Goal: Communication & Community: Participate in discussion

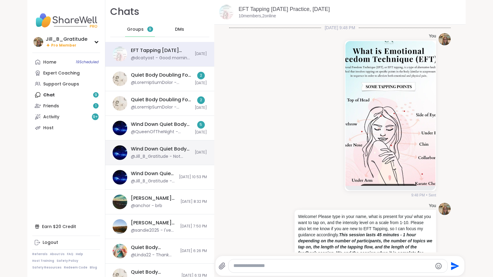
scroll to position [100, 0]
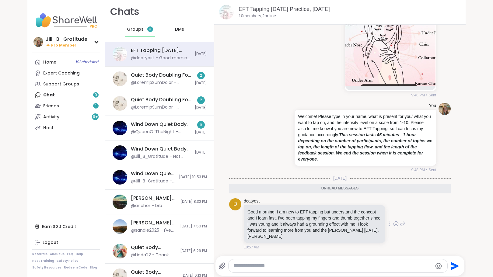
click at [394, 222] on icon at bounding box center [396, 224] width 5 height 6
click at [345, 214] on div "Select Reaction: Heart" at bounding box center [347, 214] width 5 height 5
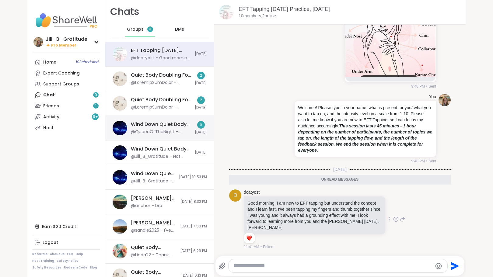
click at [176, 135] on div "@QueenOfTheNight - Always happy to see you in my [PERSON_NAME]! Pleasant dreams…" at bounding box center [161, 132] width 60 height 6
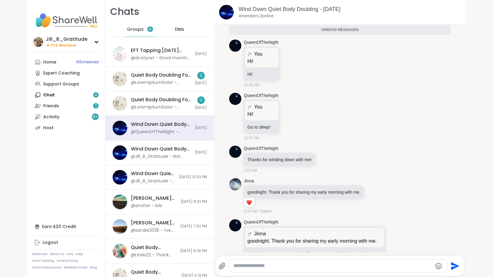
scroll to position [46, 0]
click at [288, 62] on icon at bounding box center [290, 64] width 5 height 6
click at [288, 56] on div "Select Reaction: Heart" at bounding box center [290, 53] width 5 height 5
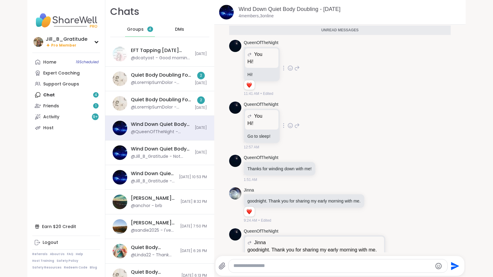
click at [288, 126] on icon at bounding box center [290, 126] width 5 height 6
click at [261, 118] on div "Select Reaction: Joy" at bounding box center [263, 115] width 5 height 5
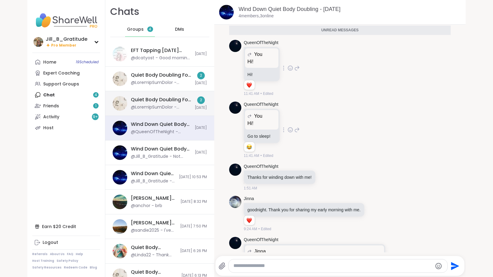
click at [178, 105] on div at bounding box center [161, 107] width 60 height 6
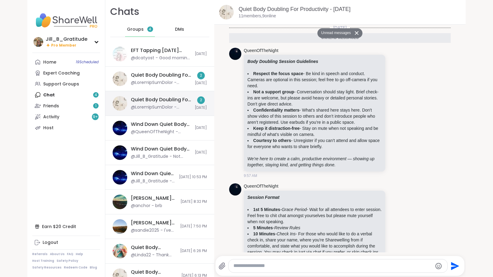
scroll to position [83, 0]
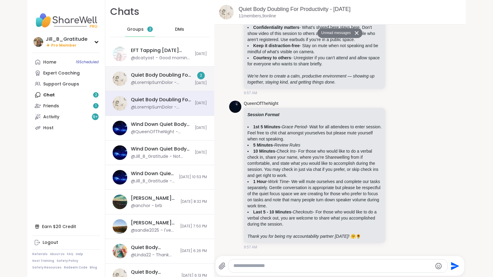
click at [177, 78] on div "Quiet Body Doubling For Productivity - [DATE]" at bounding box center [161, 75] width 60 height 7
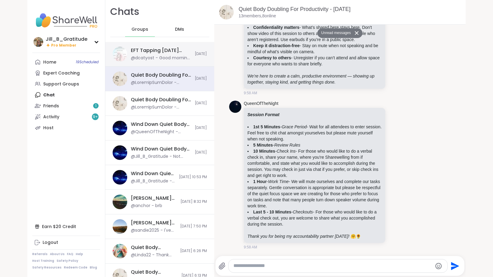
click at [172, 56] on div "@dcatyost - Good morning. I am new to EFT tapping but understand the concept an…" at bounding box center [161, 58] width 60 height 6
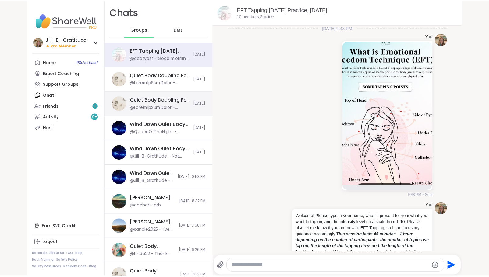
scroll to position [94, 0]
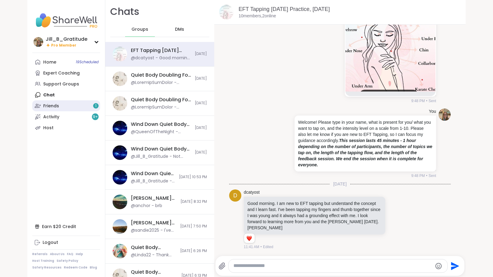
click at [95, 106] on span "1" at bounding box center [95, 106] width 1 height 5
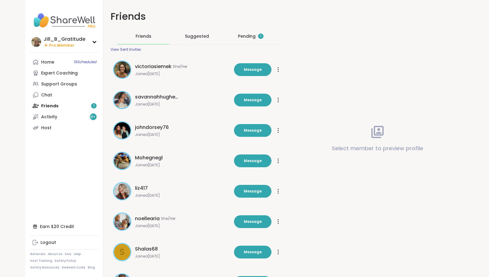
click at [246, 34] on div "Pending 1" at bounding box center [251, 36] width 26 height 6
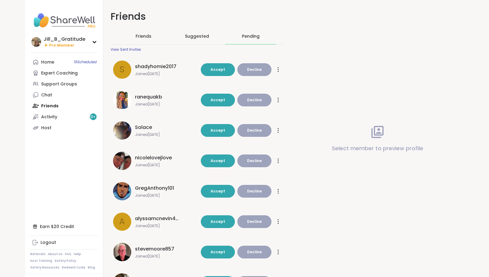
drag, startPoint x: 488, startPoint y: 69, endPoint x: 492, endPoint y: 130, distance: 60.7
click at [489, 130] on html "Jill_B_Gratitude Pro Member Jill_B_Gratitude Pro Member Profile Membership Sett…" at bounding box center [244, 195] width 489 height 391
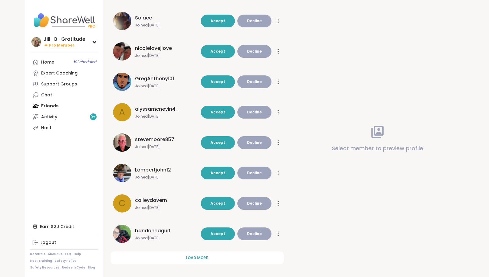
scroll to position [114, 0]
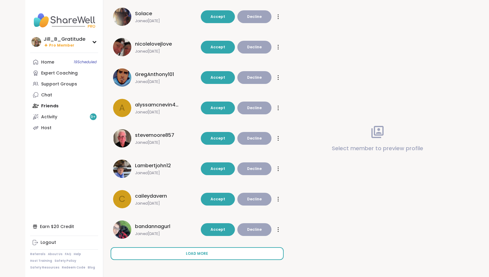
click at [196, 253] on span "Load more" at bounding box center [197, 253] width 22 height 5
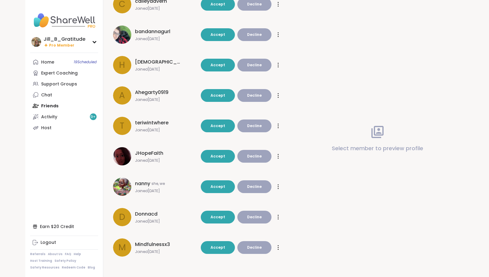
scroll to position [309, 0]
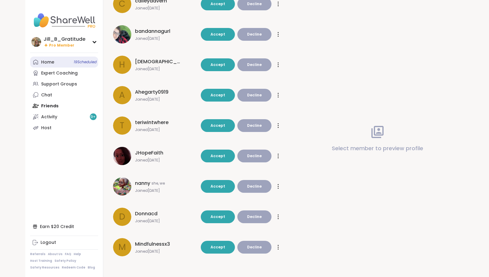
click at [74, 63] on span "19 Scheduled" at bounding box center [85, 62] width 23 height 5
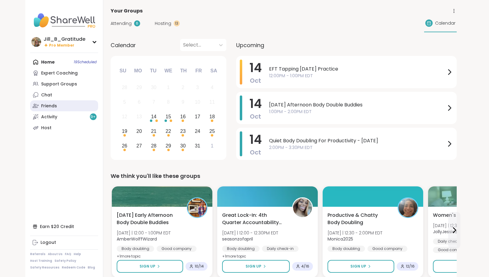
click at [59, 104] on link "Friends" at bounding box center [64, 106] width 68 height 11
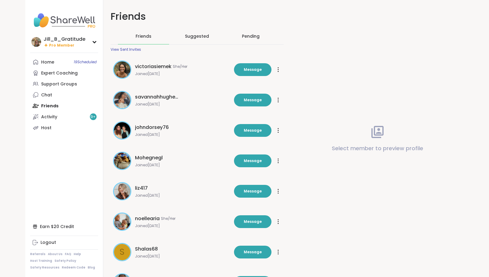
click at [245, 38] on div "Pending" at bounding box center [251, 36] width 18 height 6
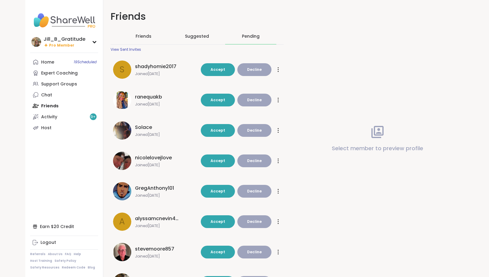
scroll to position [114, 0]
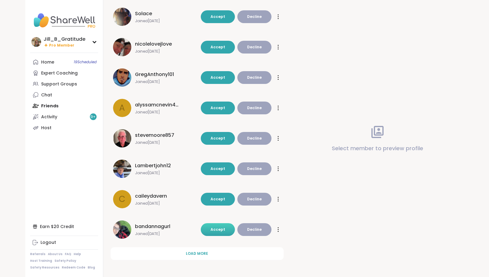
click at [223, 229] on span "Accept" at bounding box center [217, 229] width 15 height 5
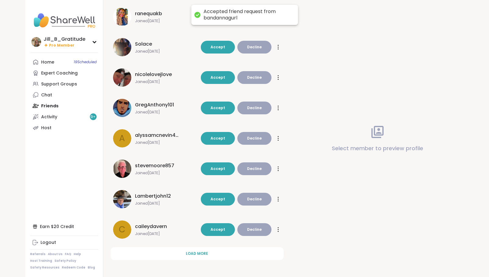
scroll to position [83, 0]
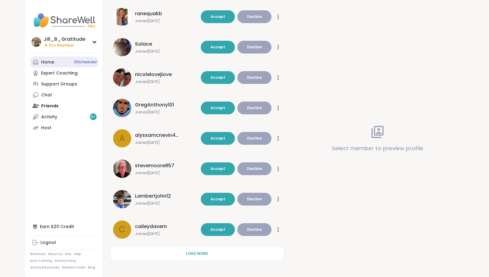
click at [74, 59] on link "Home 19 Scheduled" at bounding box center [64, 62] width 68 height 11
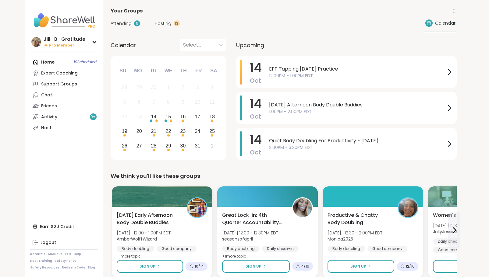
click at [157, 23] on span "Hosting" at bounding box center [163, 23] width 16 height 6
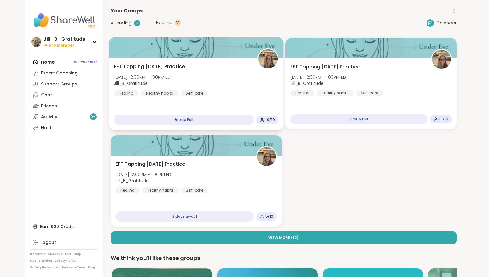
click at [223, 103] on div "EFT Tapping [DATE] Practice [DATE] 12:00PM - 1:00PM EDT Jill_B_Gratitude Healin…" at bounding box center [196, 94] width 175 height 72
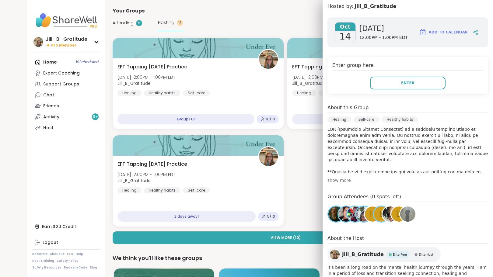
scroll to position [43, 0]
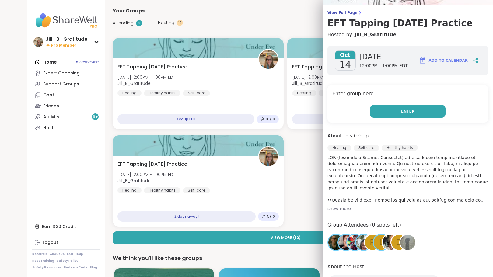
click at [394, 113] on button "Enter" at bounding box center [408, 111] width 76 height 13
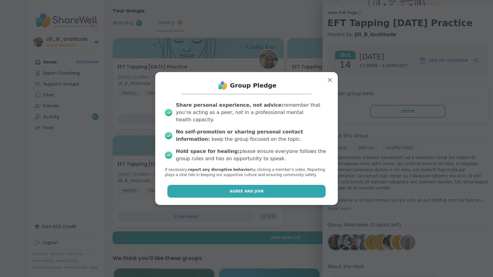
click at [288, 190] on button "Agree and Join" at bounding box center [247, 191] width 159 height 13
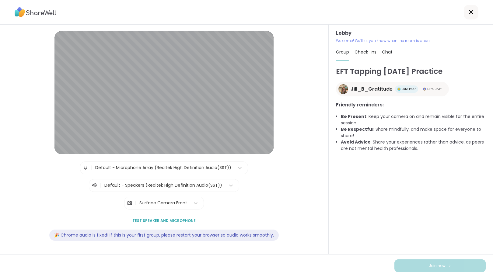
click at [386, 49] on span "Chat" at bounding box center [387, 52] width 11 height 6
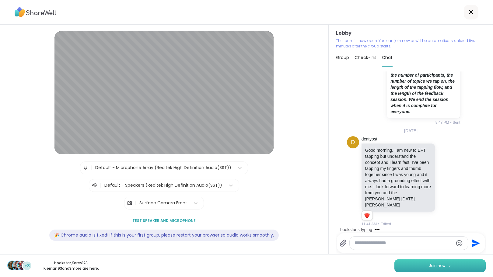
scroll to position [288, 0]
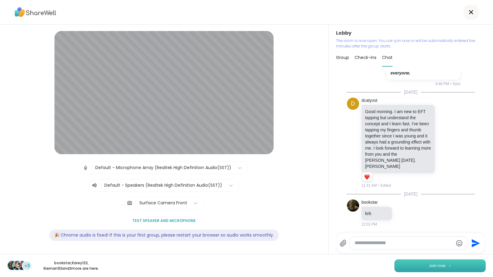
click at [434, 266] on span "Join now" at bounding box center [437, 265] width 17 height 5
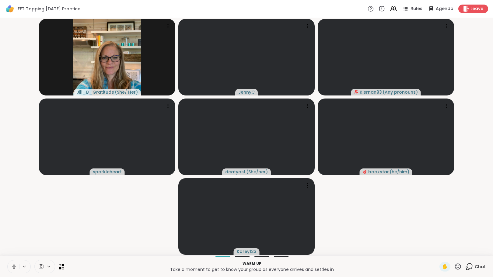
click at [466, 266] on icon at bounding box center [470, 267] width 8 height 8
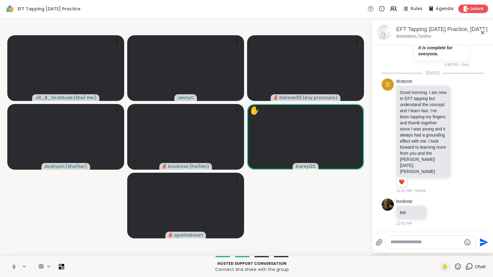
scroll to position [374, 0]
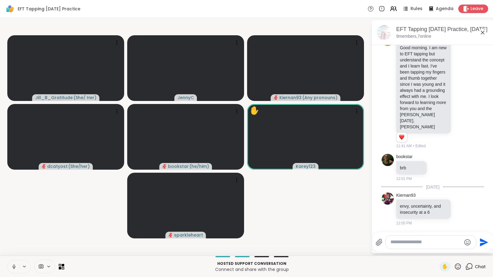
click at [402, 244] on textarea "Type your message" at bounding box center [426, 242] width 71 height 6
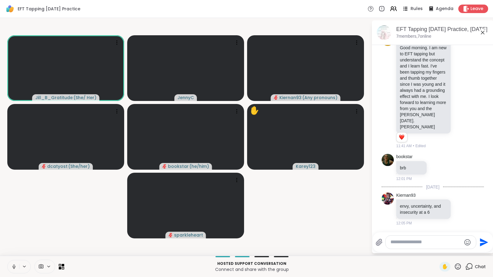
scroll to position [443, 0]
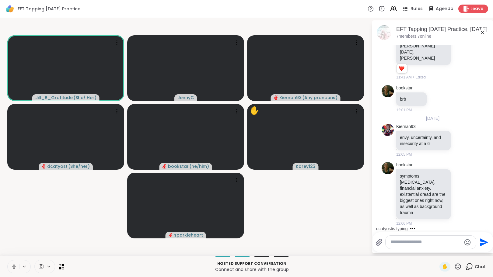
click at [405, 8] on icon at bounding box center [406, 9] width 8 height 8
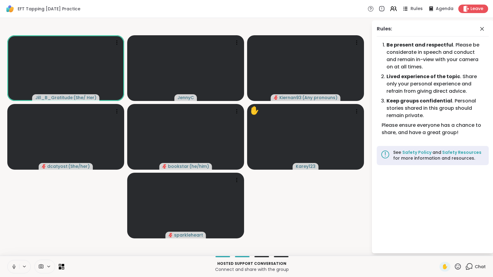
click at [405, 8] on icon at bounding box center [406, 9] width 8 height 8
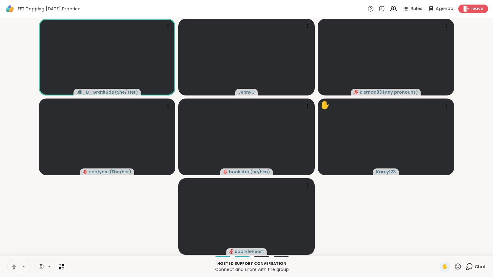
click at [466, 268] on icon at bounding box center [470, 267] width 8 height 8
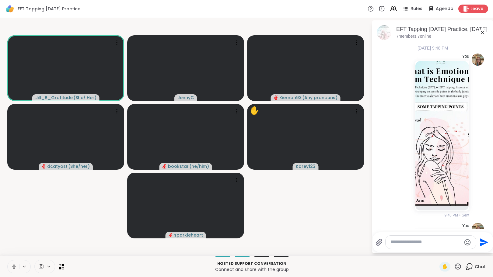
scroll to position [437, 0]
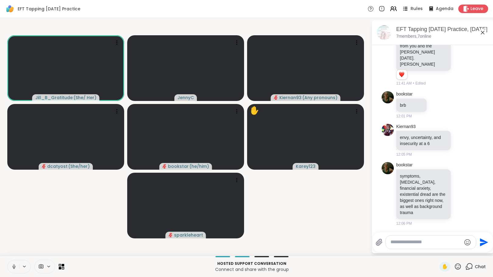
click at [406, 8] on icon at bounding box center [406, 9] width 8 height 8
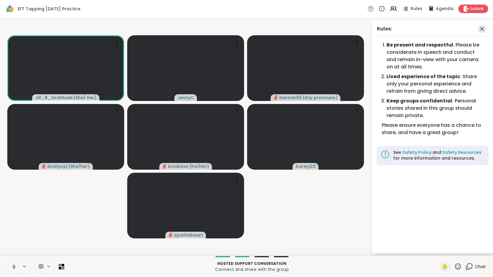
click at [482, 31] on icon at bounding box center [482, 28] width 7 height 7
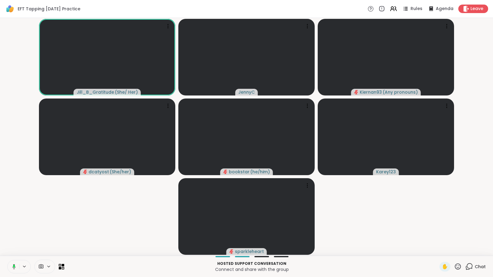
click at [466, 266] on icon at bounding box center [470, 267] width 8 height 8
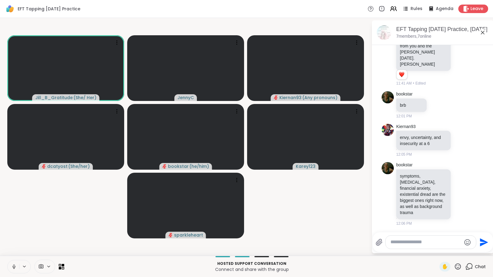
click at [435, 244] on textarea "Type your message" at bounding box center [426, 242] width 71 height 6
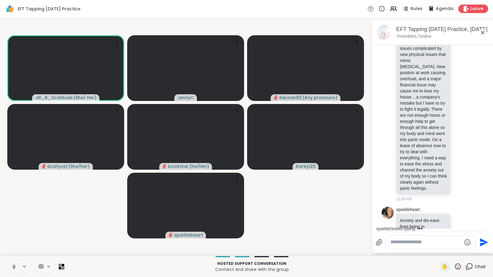
scroll to position [762, 0]
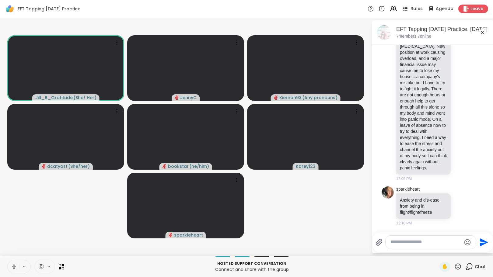
click at [402, 9] on icon at bounding box center [406, 9] width 8 height 8
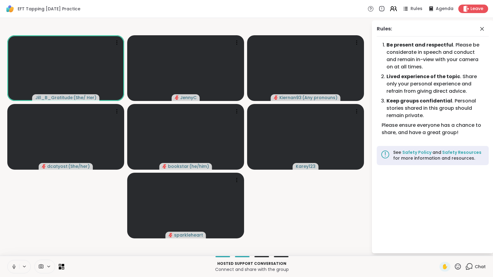
click at [390, 10] on icon at bounding box center [394, 9] width 8 height 8
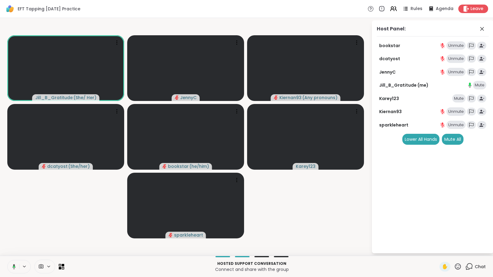
click at [458, 97] on div "Mute" at bounding box center [459, 98] width 13 height 9
click at [480, 29] on icon at bounding box center [482, 28] width 7 height 7
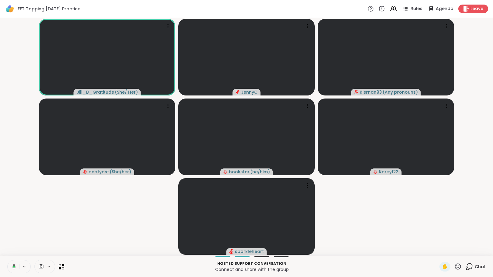
click at [466, 267] on icon at bounding box center [470, 267] width 8 height 8
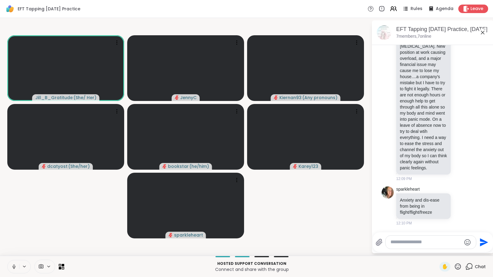
scroll to position [756, 0]
click at [409, 245] on textarea "Type your message" at bounding box center [426, 242] width 71 height 6
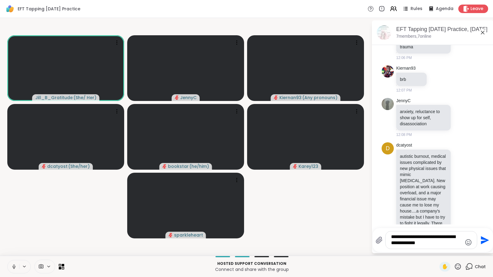
scroll to position [596, 0]
click at [441, 244] on textarea "**********" at bounding box center [426, 240] width 71 height 12
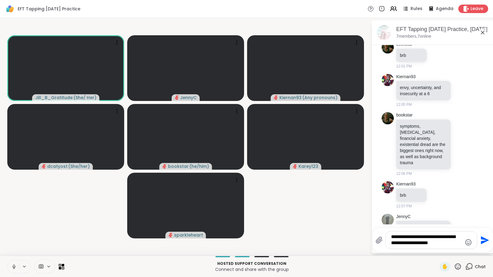
scroll to position [480, 0]
click at [449, 246] on textarea "**********" at bounding box center [426, 240] width 71 height 12
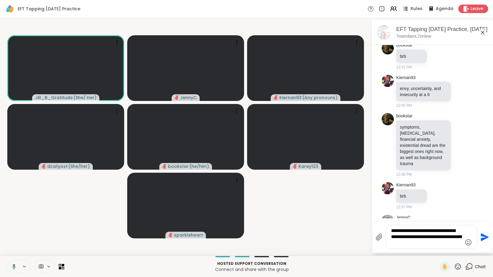
scroll to position [493, 0]
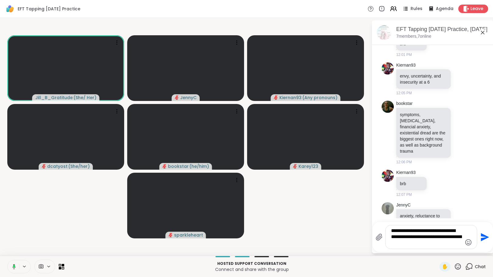
click at [432, 246] on textarea "**********" at bounding box center [426, 237] width 71 height 19
drag, startPoint x: 489, startPoint y: 149, endPoint x: 492, endPoint y: 161, distance: 12.5
click at [492, 161] on html "EFT Tapping [DATE] Practice Rules Agenda Leave Jill_B_Gratitude ( She/ Her ) Je…" at bounding box center [246, 138] width 493 height 277
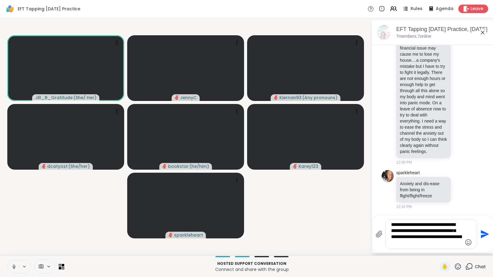
scroll to position [772, 0]
click at [456, 244] on textarea "**********" at bounding box center [426, 234] width 71 height 25
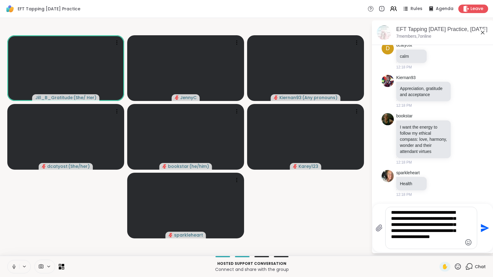
scroll to position [995, 0]
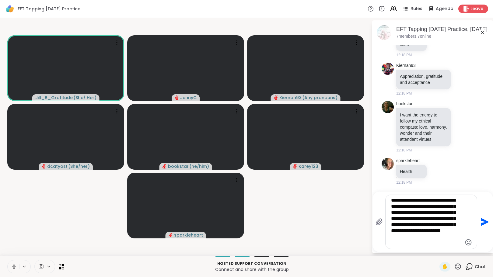
type textarea "**********"
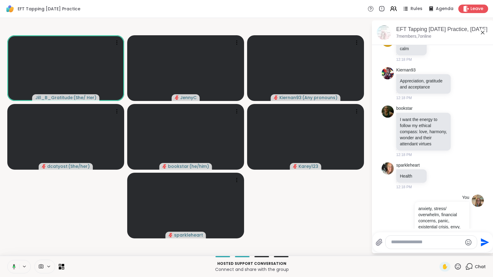
scroll to position [1066, 0]
